Goal: Information Seeking & Learning: Check status

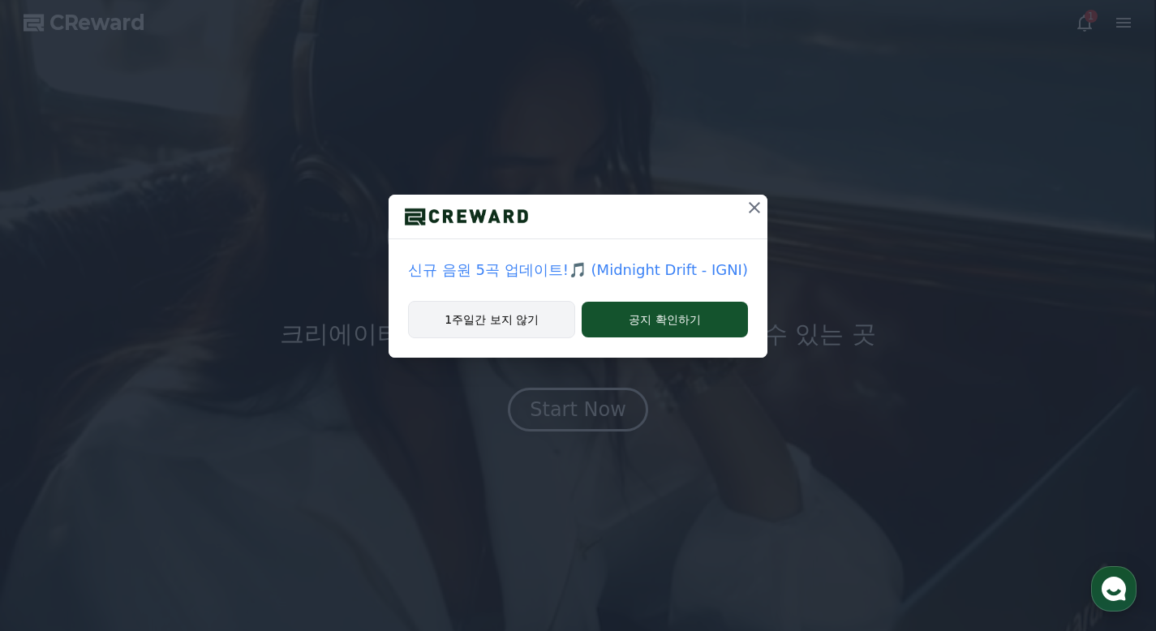
click at [526, 330] on button "1주일간 보지 않기" at bounding box center [491, 319] width 167 height 37
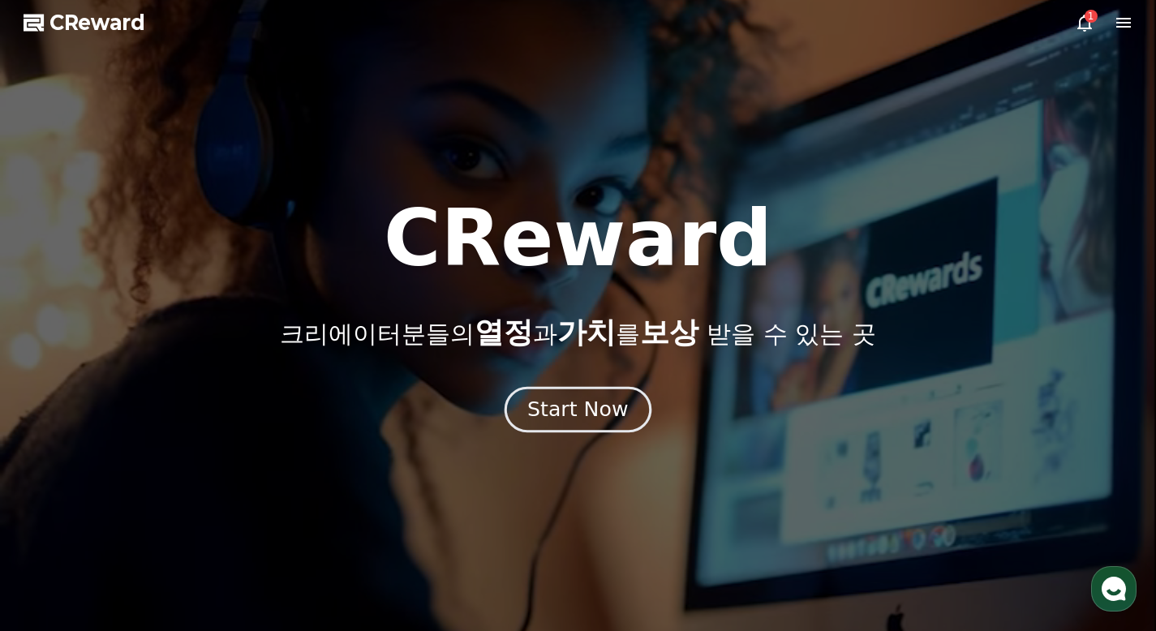
click at [606, 397] on div "Start Now" at bounding box center [577, 410] width 101 height 28
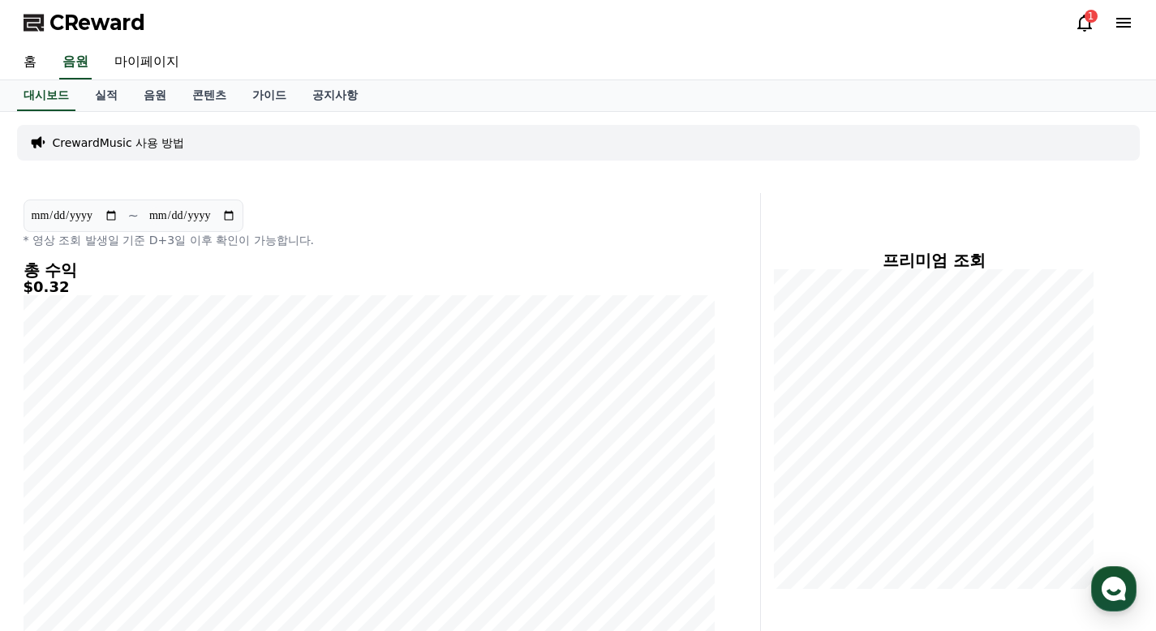
click at [1089, 21] on div "1" at bounding box center [1090, 16] width 13 height 13
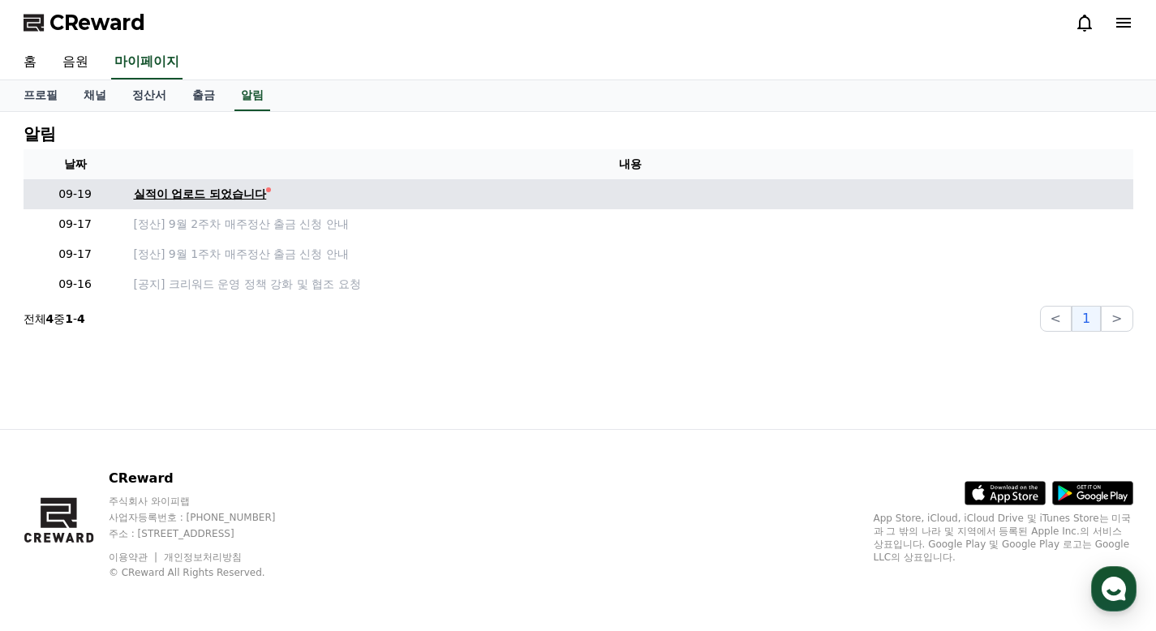
click at [238, 195] on div "실적이 업로드 되었습니다" at bounding box center [200, 194] width 133 height 17
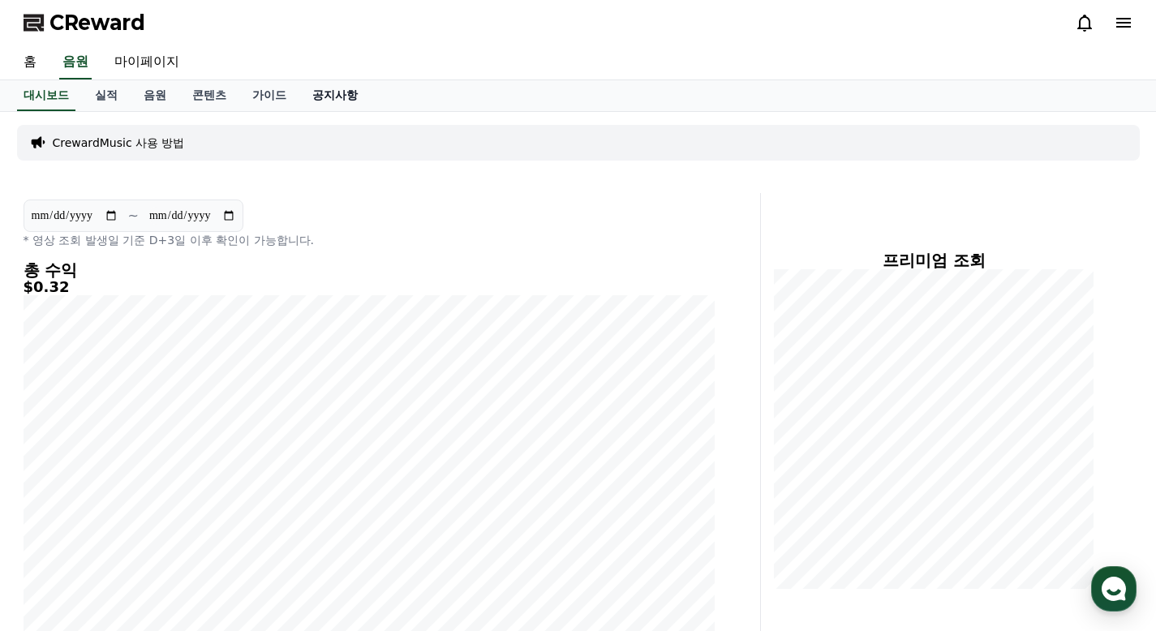
click at [324, 90] on link "공지사항" at bounding box center [334, 95] width 71 height 31
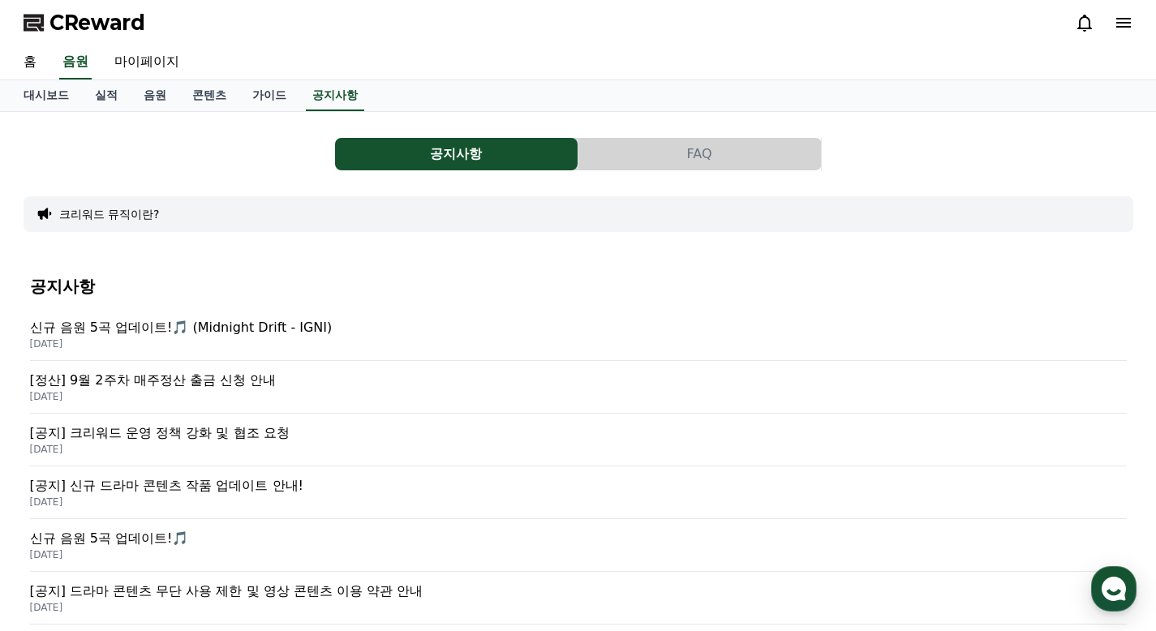
scroll to position [81, 0]
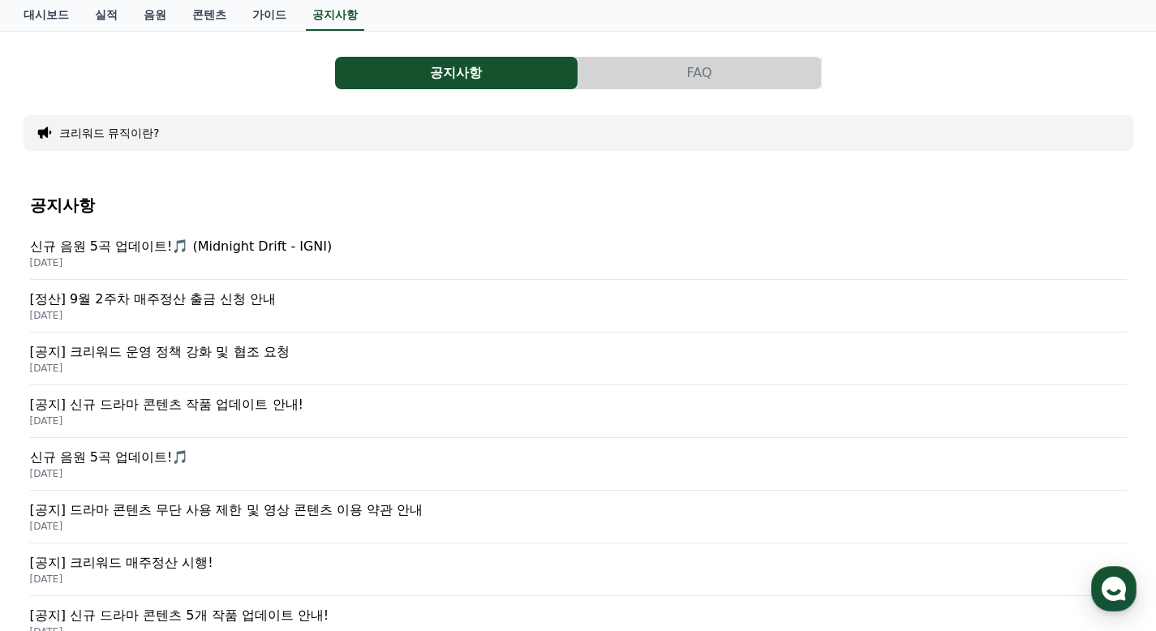
click at [193, 301] on p "[정산] 9월 2주차 매주정산 출금 신청 안내" at bounding box center [578, 299] width 1096 height 19
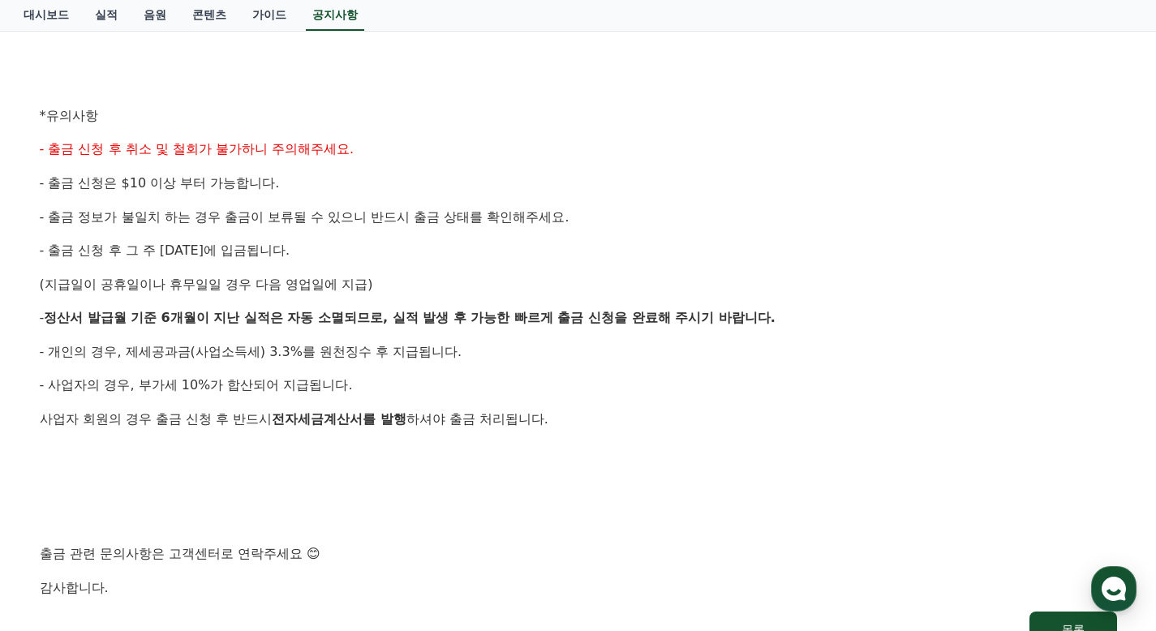
scroll to position [649, 0]
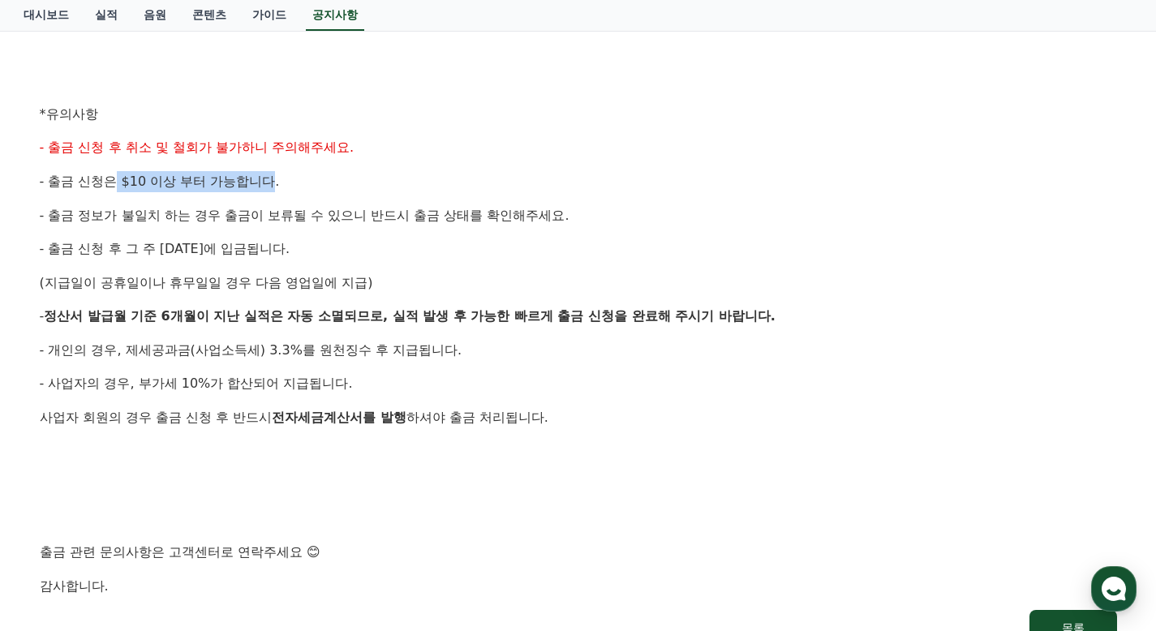
drag, startPoint x: 114, startPoint y: 178, endPoint x: 339, endPoint y: 197, distance: 225.4
click at [337, 197] on div "안녕하세요, 크리워드입니다. 크리워드의 매주정산 9월 2주차 출금 신청 안내드립니다. ✔ 정산 해당 월 : 9월 2주차 실적 ✔ 출금 신청 기…" at bounding box center [578, 131] width 1077 height 932
click at [344, 195] on div "안녕하세요, 크리워드입니다. 크리워드의 매주정산 9월 2주차 출금 신청 안내드립니다. ✔ 정산 해당 월 : 9월 2주차 실적 ✔ 출금 신청 기…" at bounding box center [578, 131] width 1077 height 932
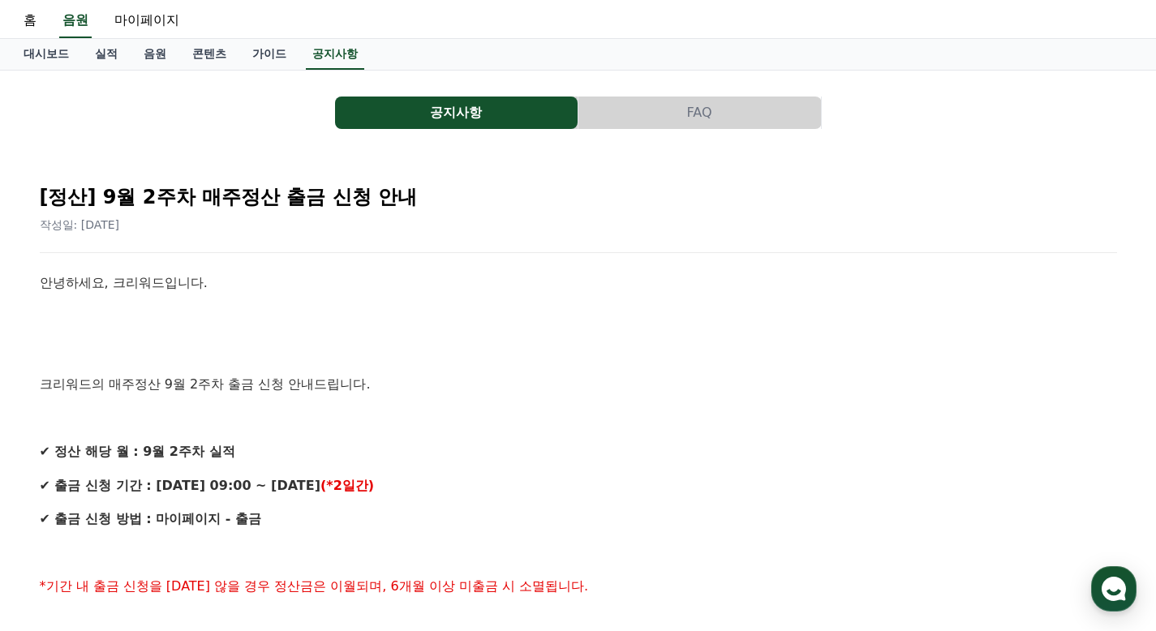
scroll to position [0, 0]
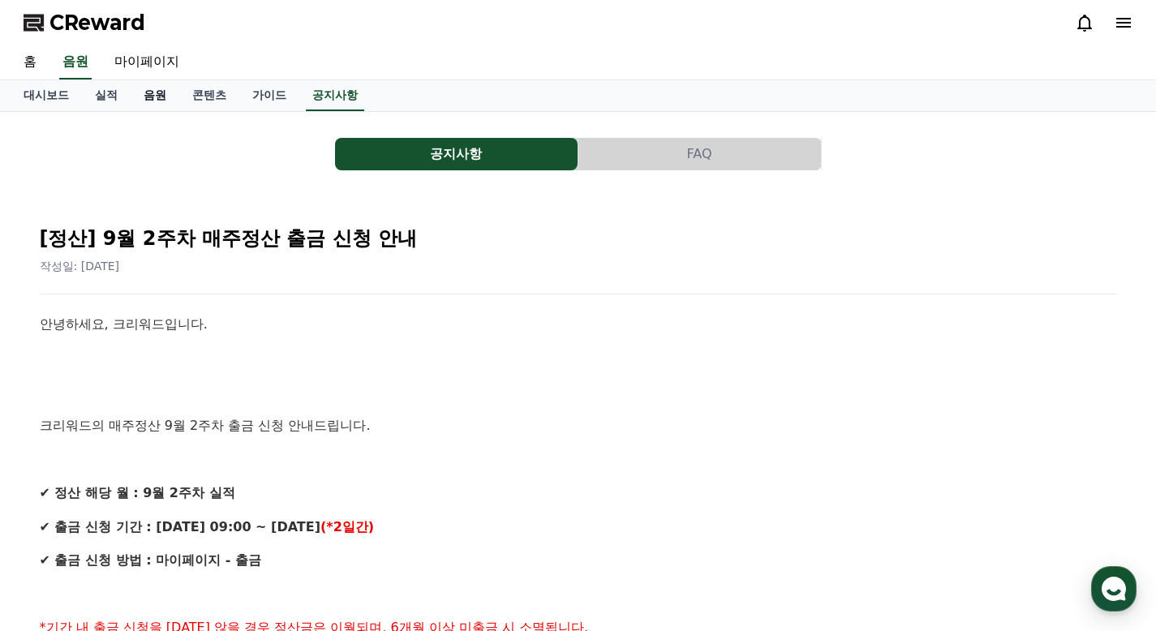
click at [151, 91] on link "음원" at bounding box center [155, 95] width 49 height 31
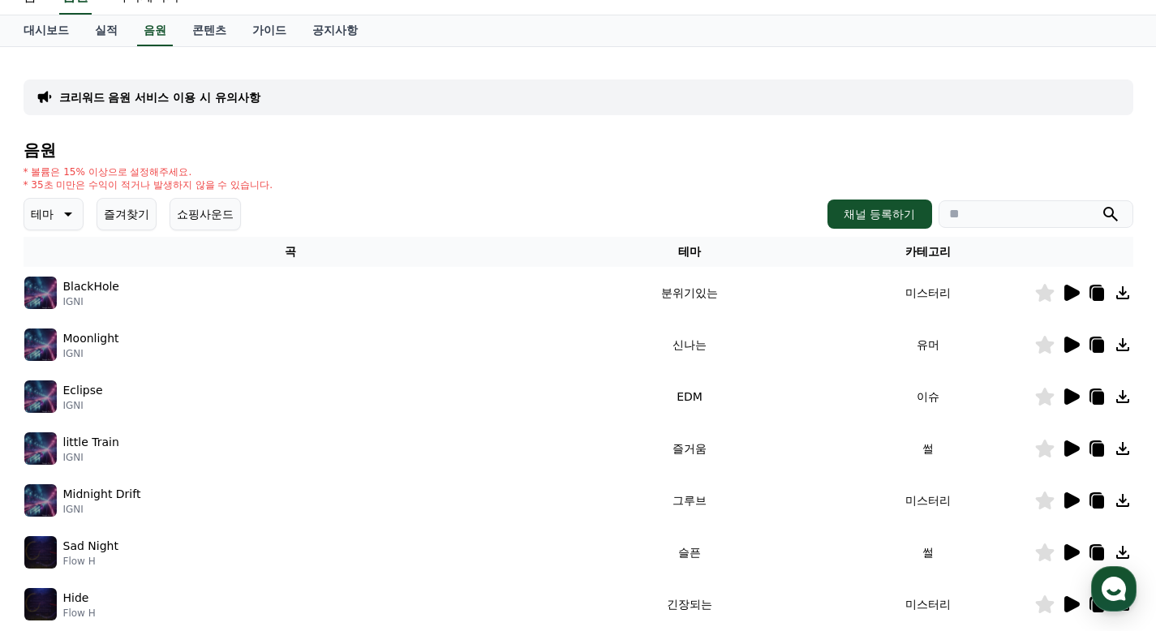
scroll to position [81, 0]
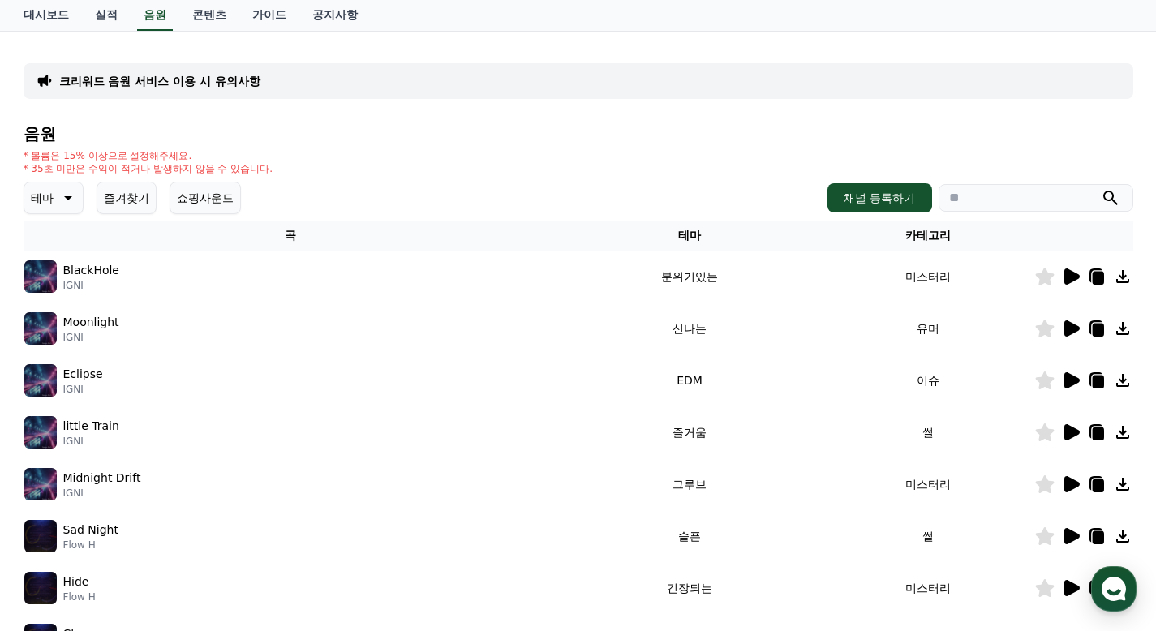
click at [1064, 324] on icon at bounding box center [1071, 328] width 15 height 16
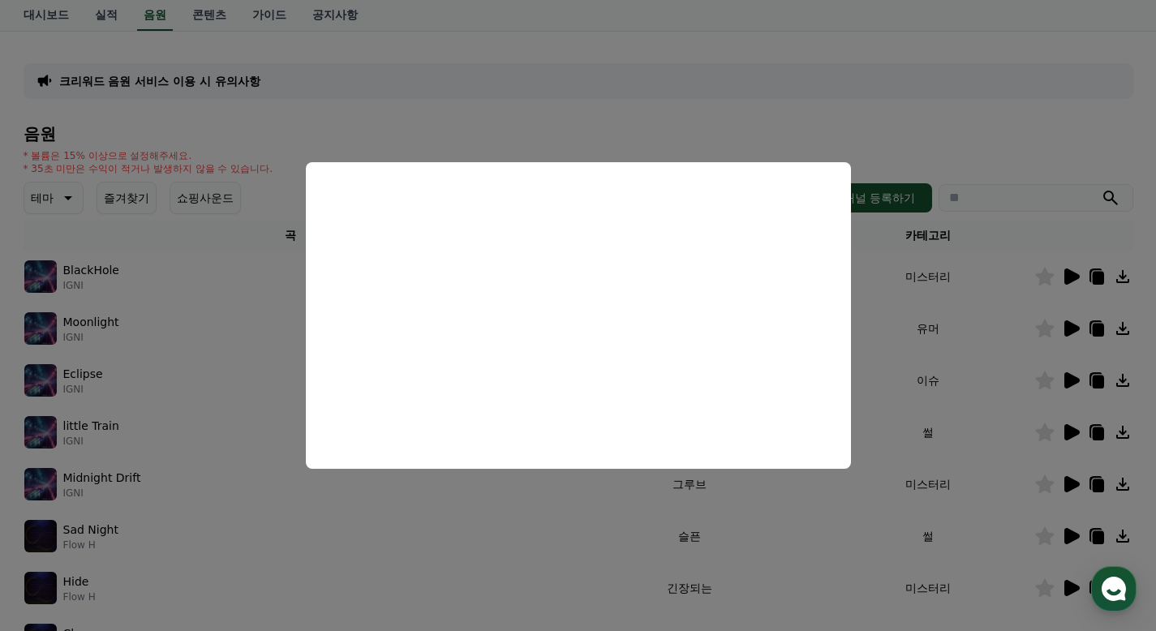
click at [885, 358] on button "close modal" at bounding box center [578, 315] width 1156 height 631
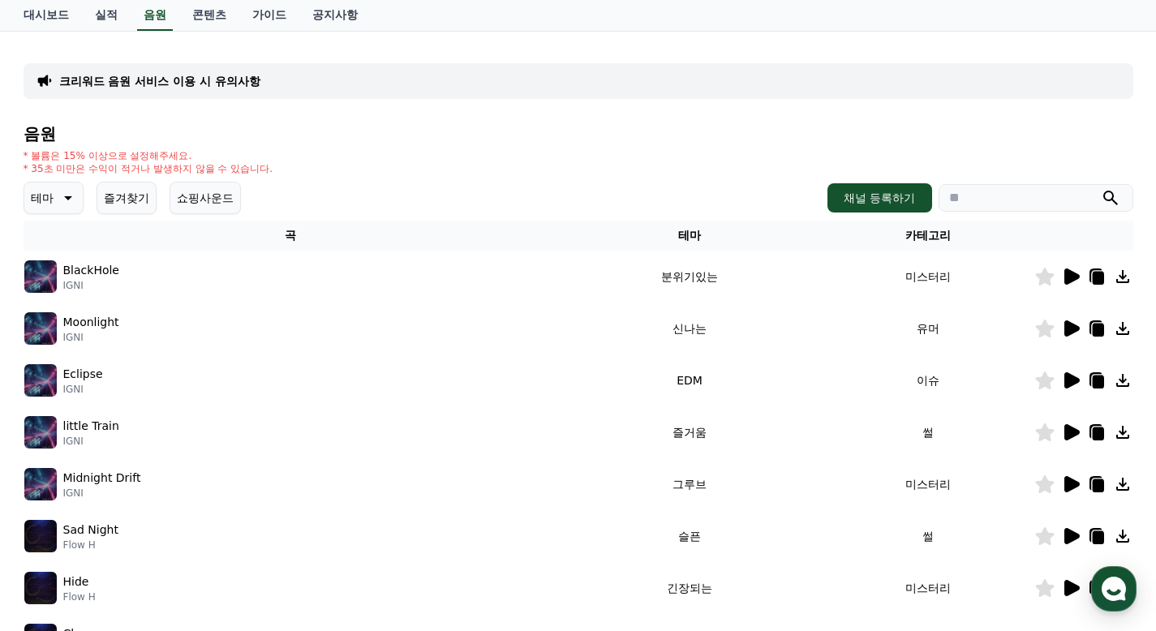
click at [1064, 380] on icon at bounding box center [1071, 380] width 15 height 16
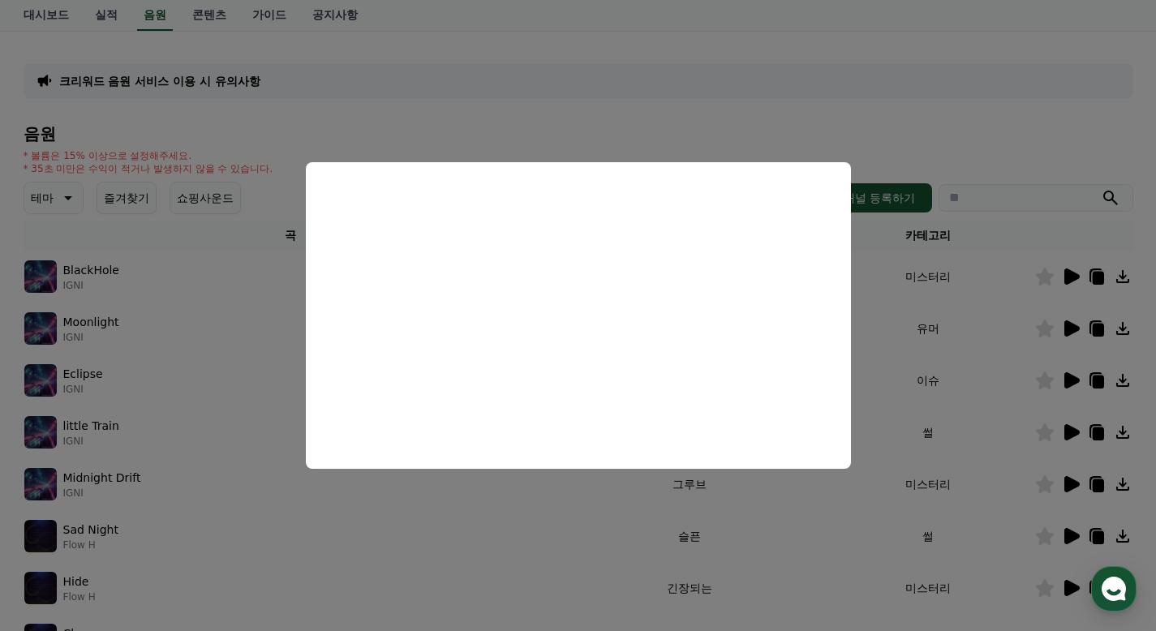
click at [993, 377] on button "close modal" at bounding box center [578, 315] width 1156 height 631
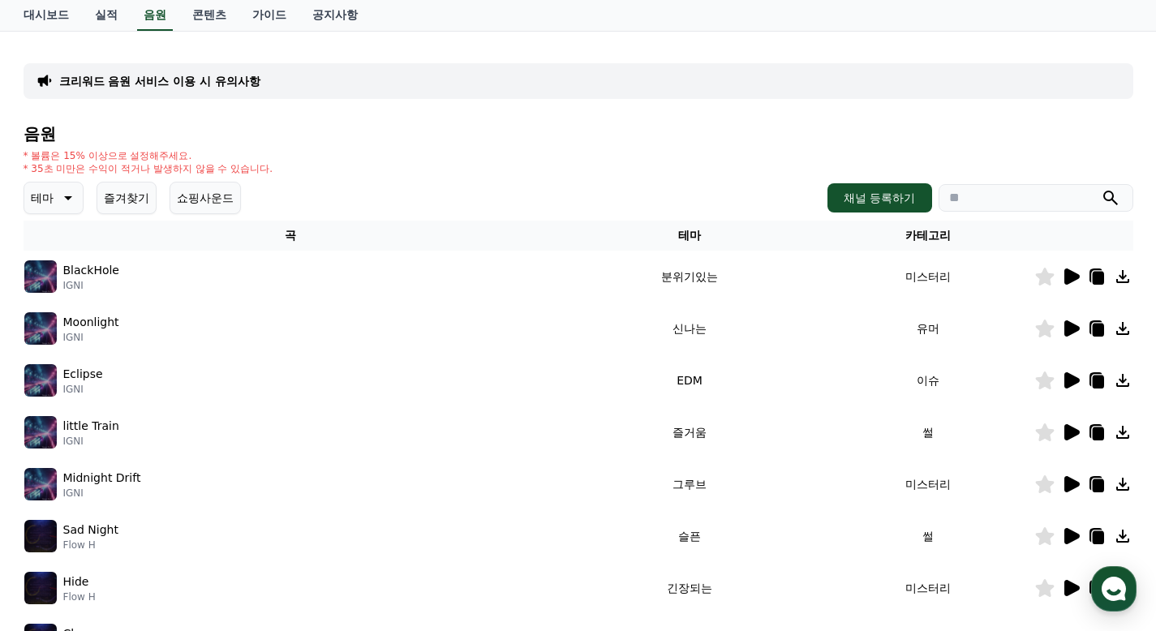
click at [1073, 432] on icon at bounding box center [1071, 432] width 15 height 16
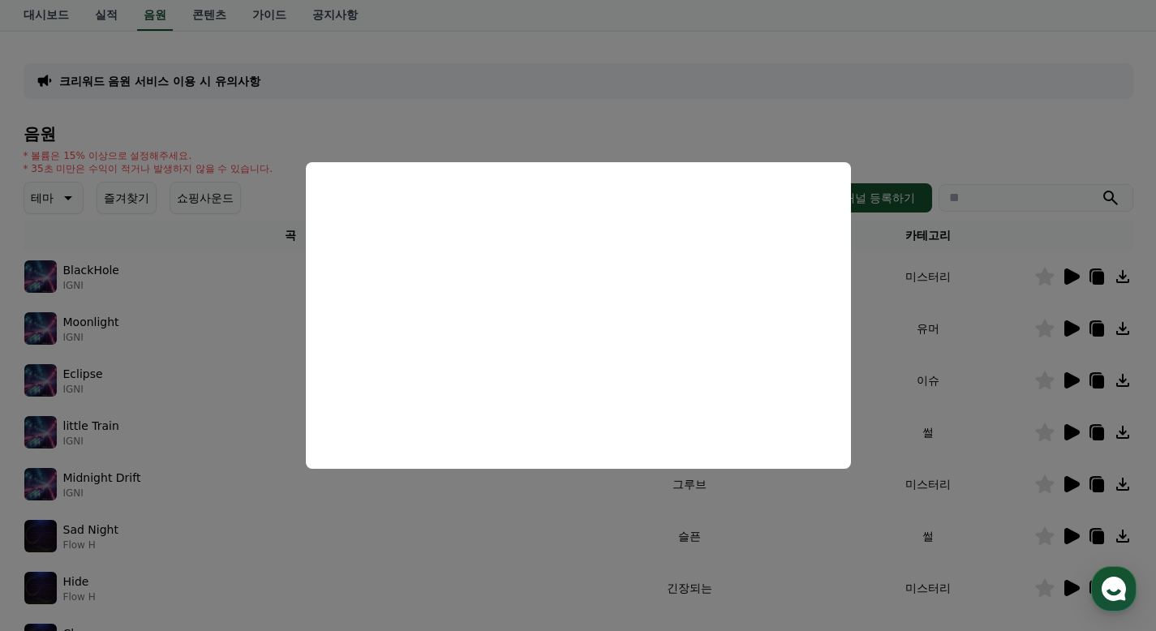
click at [931, 369] on button "close modal" at bounding box center [578, 315] width 1156 height 631
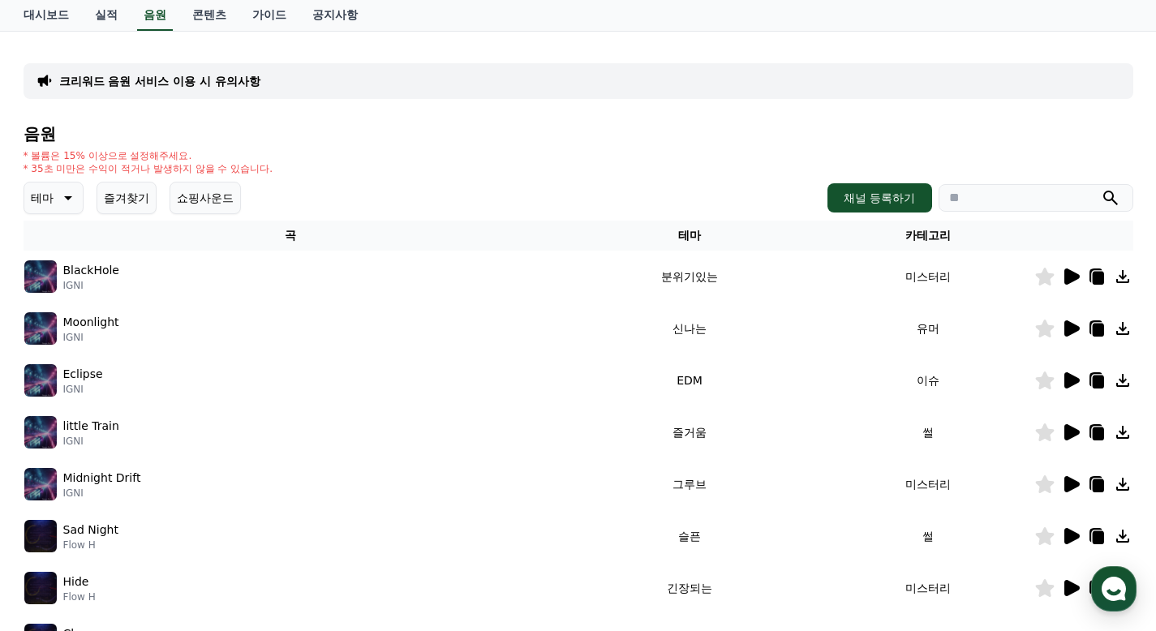
click at [1068, 484] on icon at bounding box center [1071, 484] width 15 height 16
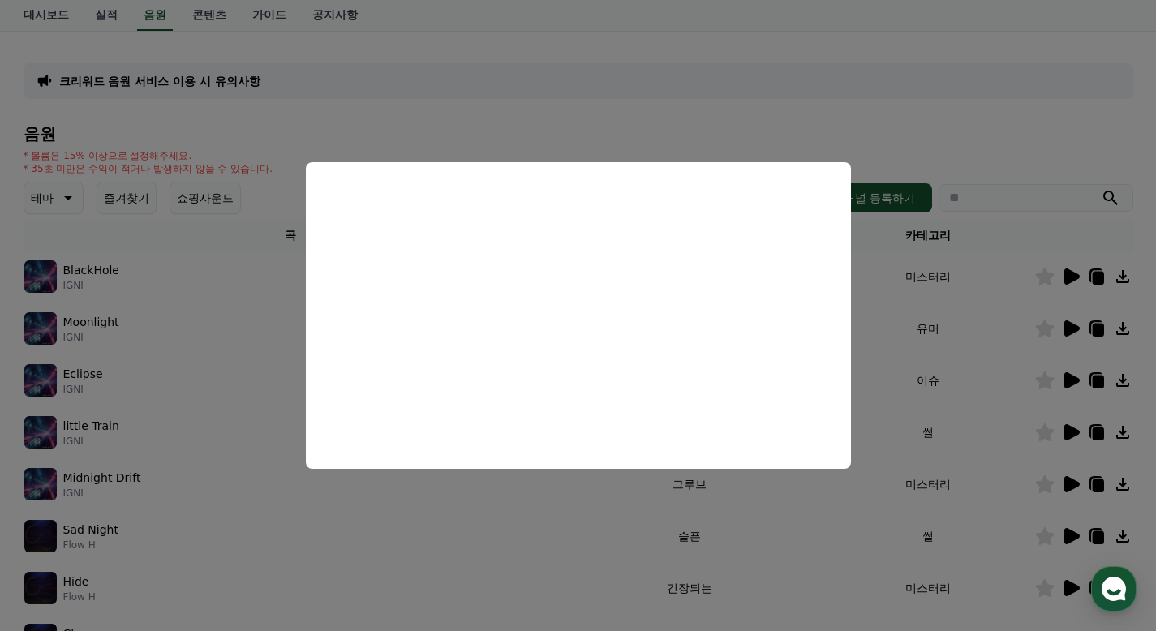
click at [962, 373] on button "close modal" at bounding box center [578, 315] width 1156 height 631
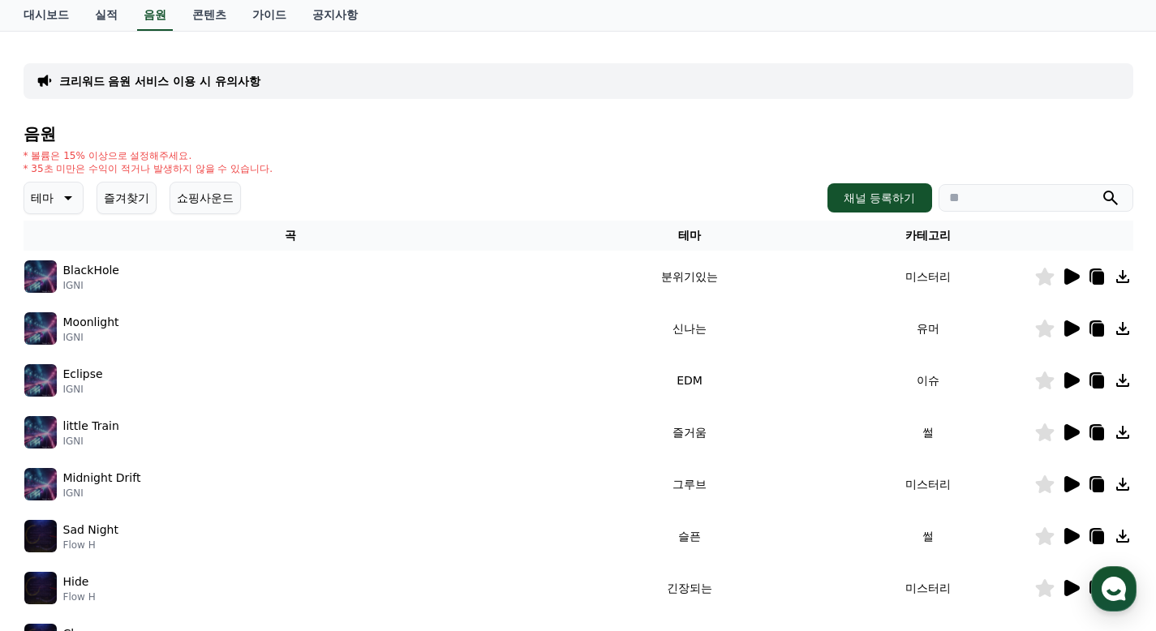
click at [1071, 328] on icon at bounding box center [1071, 328] width 15 height 16
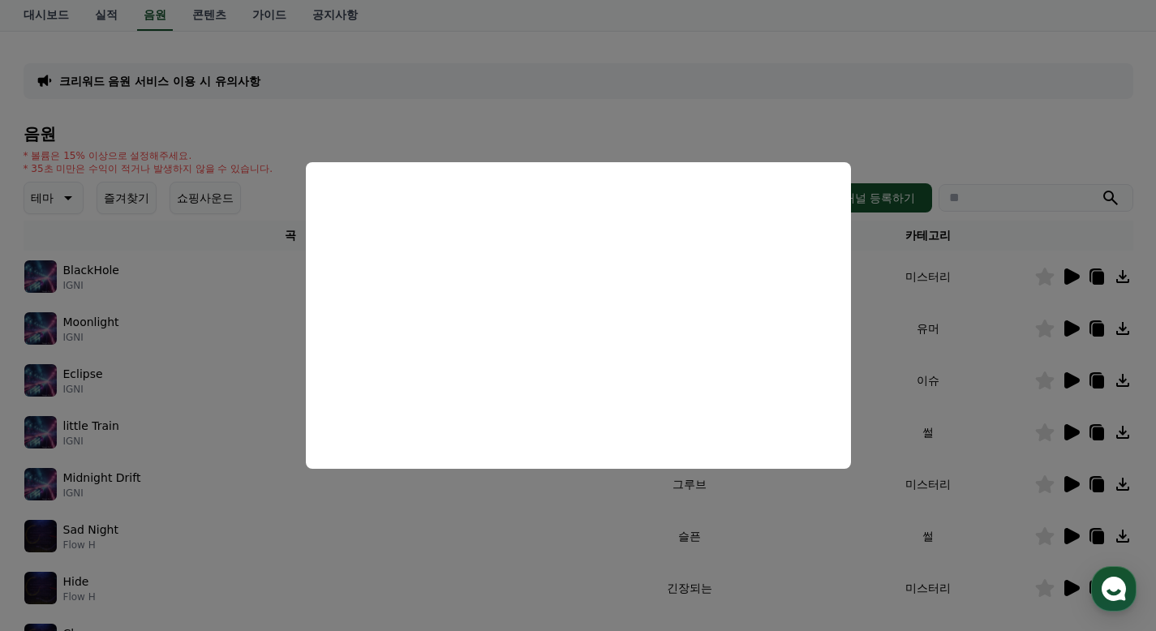
click at [938, 302] on button "close modal" at bounding box center [578, 315] width 1156 height 631
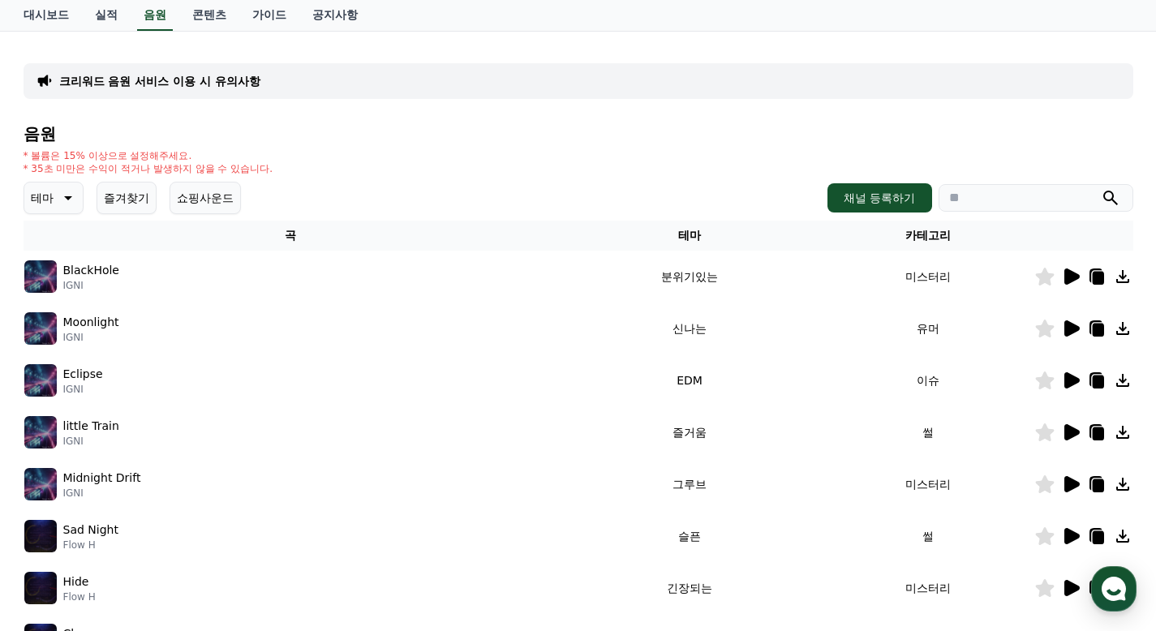
scroll to position [0, 0]
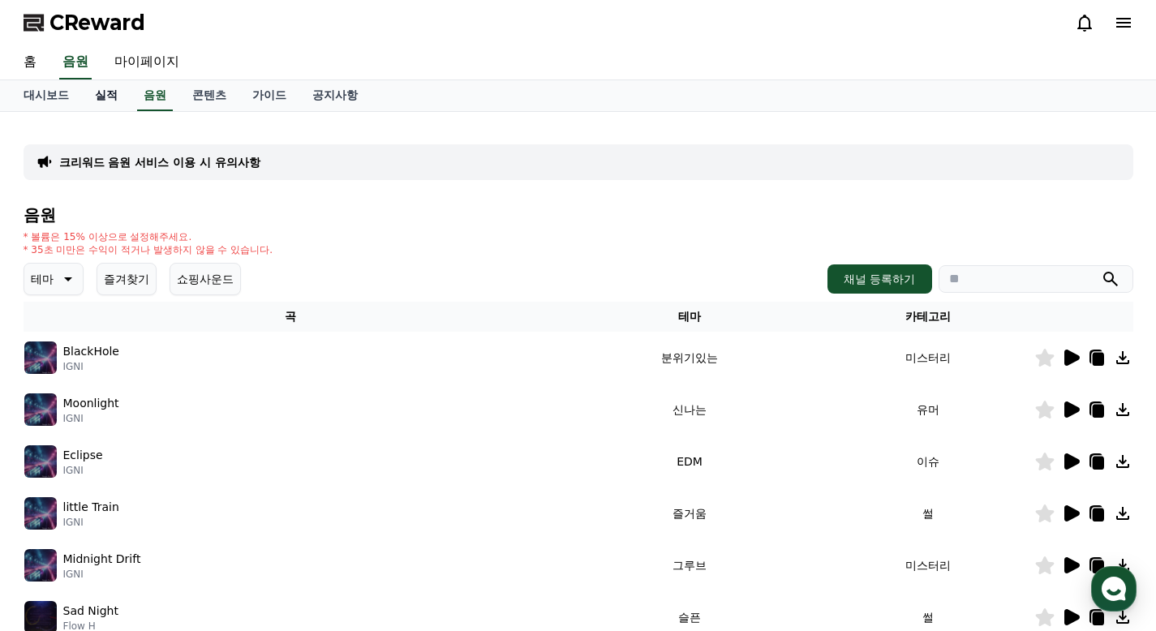
click at [94, 85] on link "실적" at bounding box center [106, 95] width 49 height 31
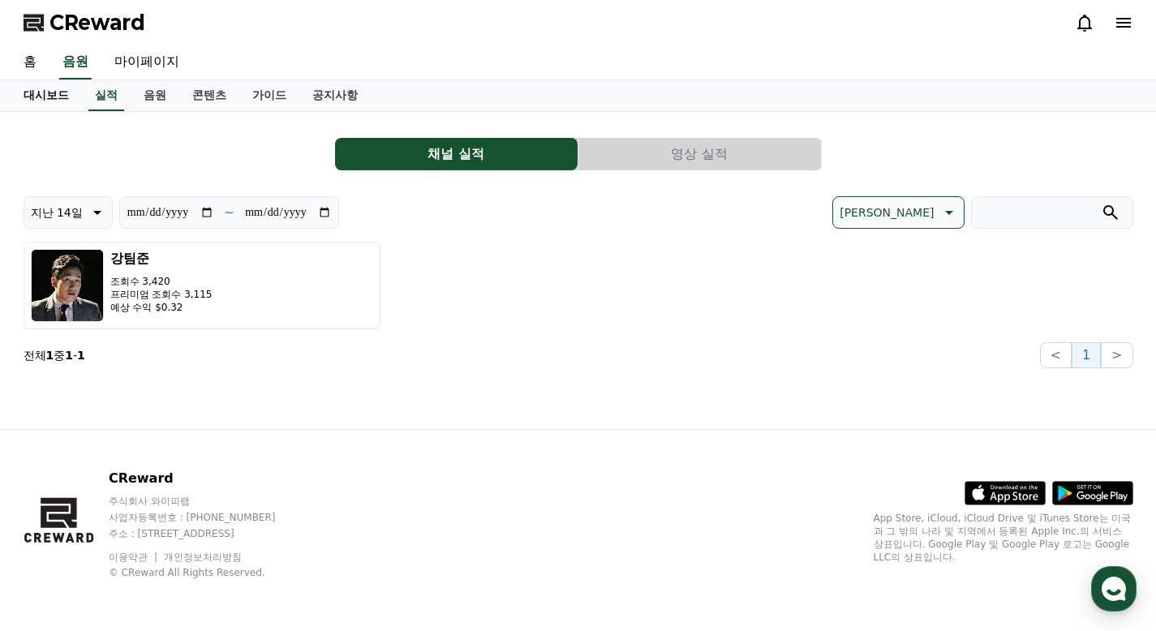
click at [50, 101] on link "대시보드" at bounding box center [46, 95] width 71 height 31
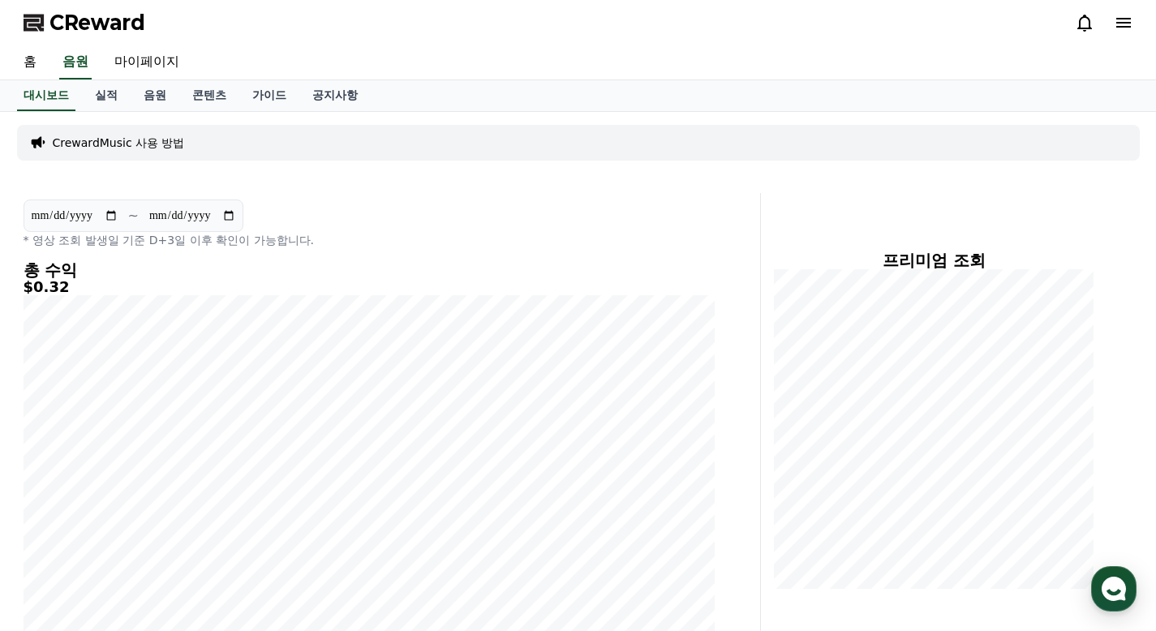
click at [79, 21] on span "CReward" at bounding box center [97, 23] width 96 height 26
click at [112, 96] on link "실적" at bounding box center [106, 95] width 49 height 31
